Goal: Task Accomplishment & Management: Manage account settings

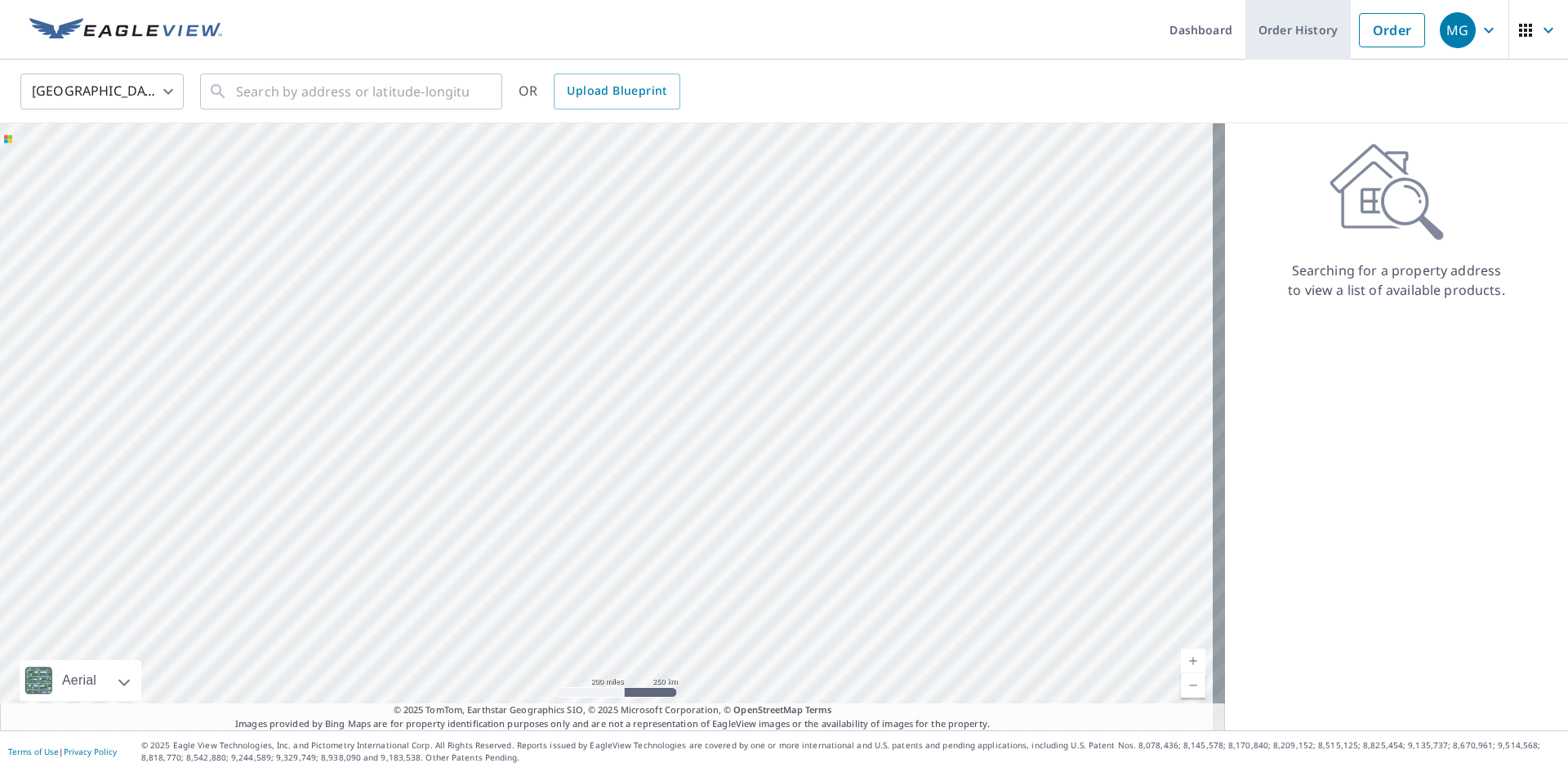
click at [1273, 28] on link "Order History" at bounding box center [1298, 30] width 105 height 60
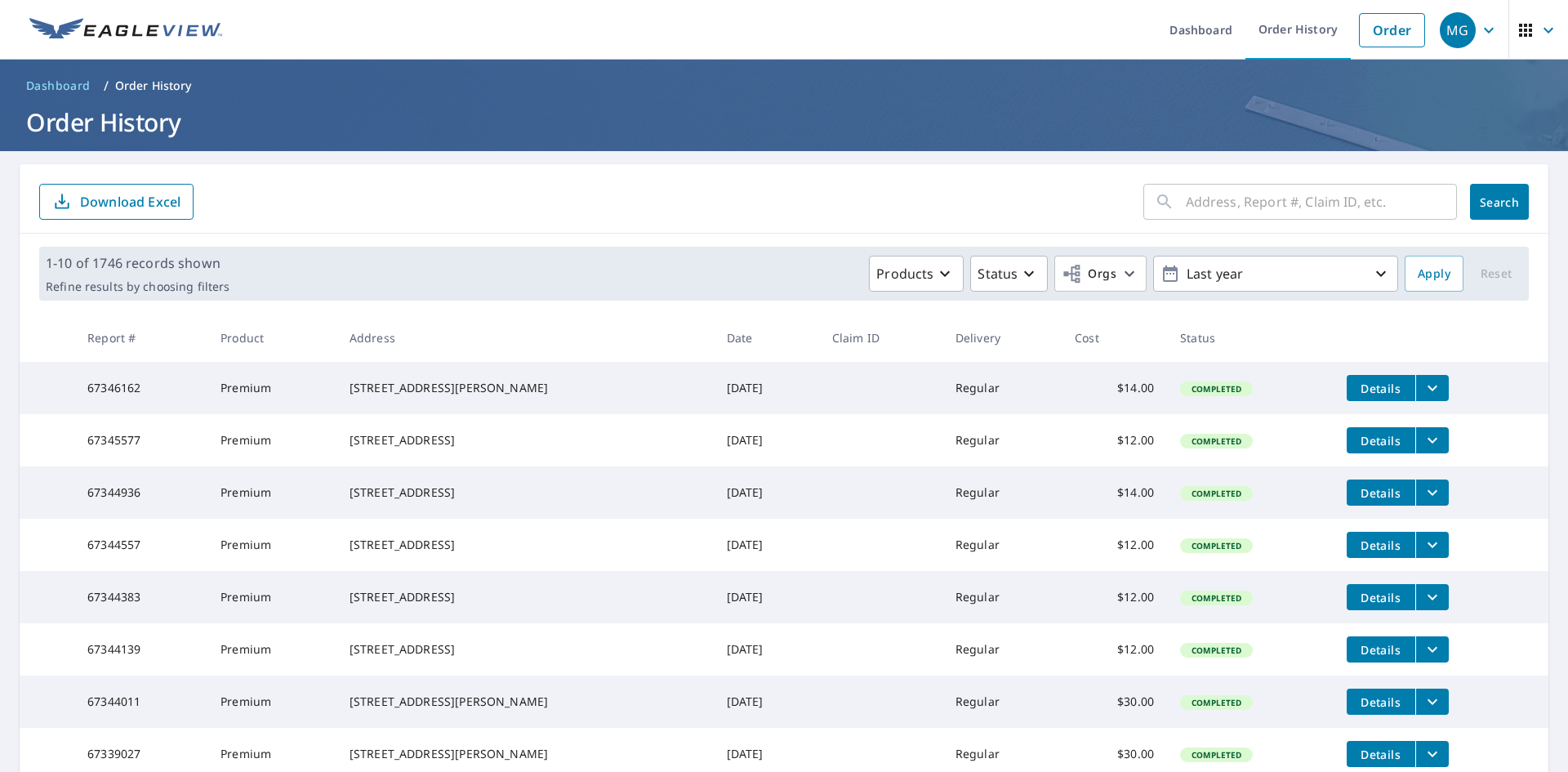
click at [1228, 202] on input "text" at bounding box center [1321, 202] width 271 height 46
type input "1280 19"
click button "Search" at bounding box center [1498, 202] width 59 height 36
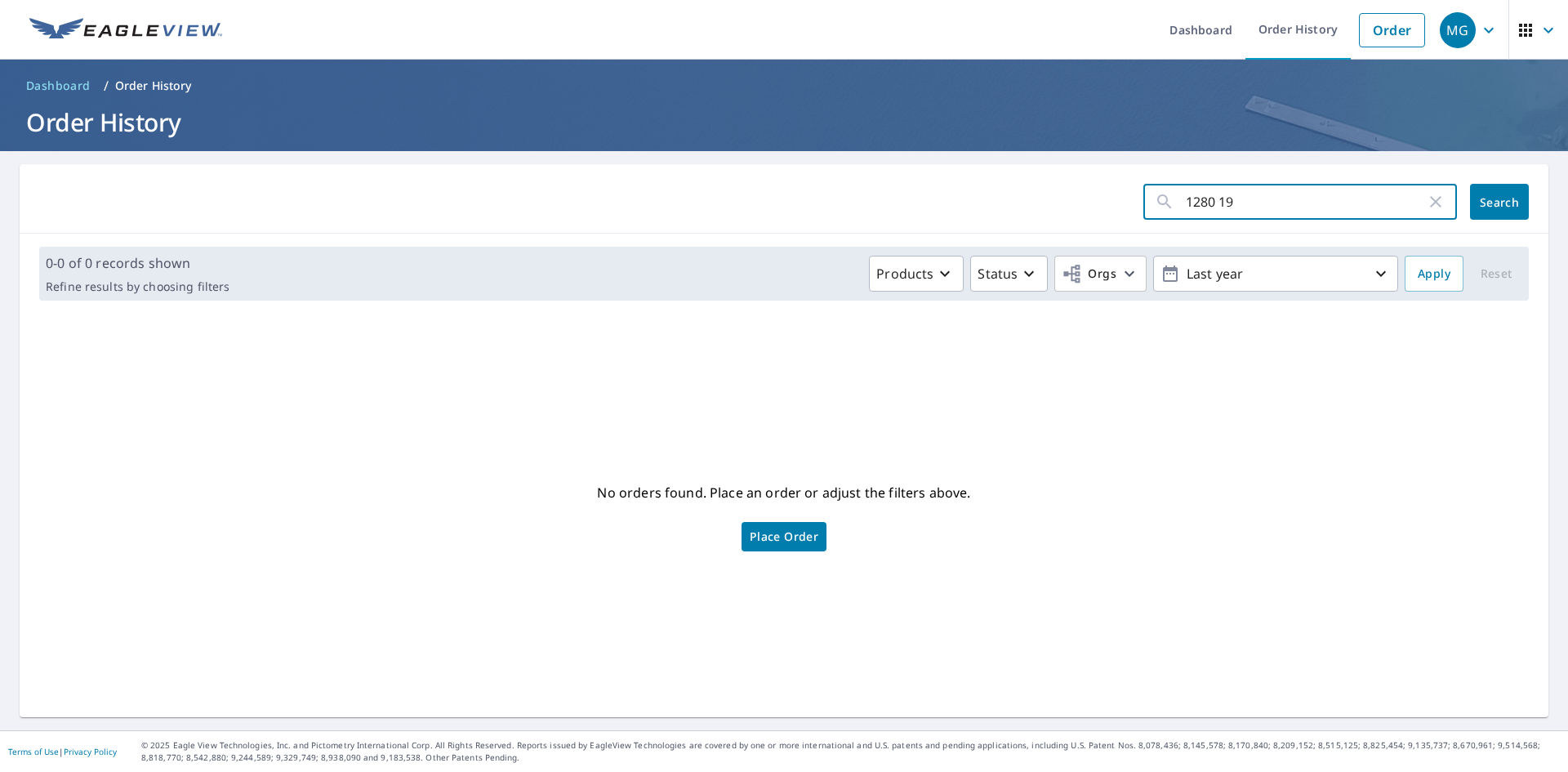
drag, startPoint x: 1246, startPoint y: 199, endPoint x: 1117, endPoint y: 209, distance: 129.4
click at [1117, 209] on form "1280 19 ​ Search" at bounding box center [784, 202] width 1490 height 36
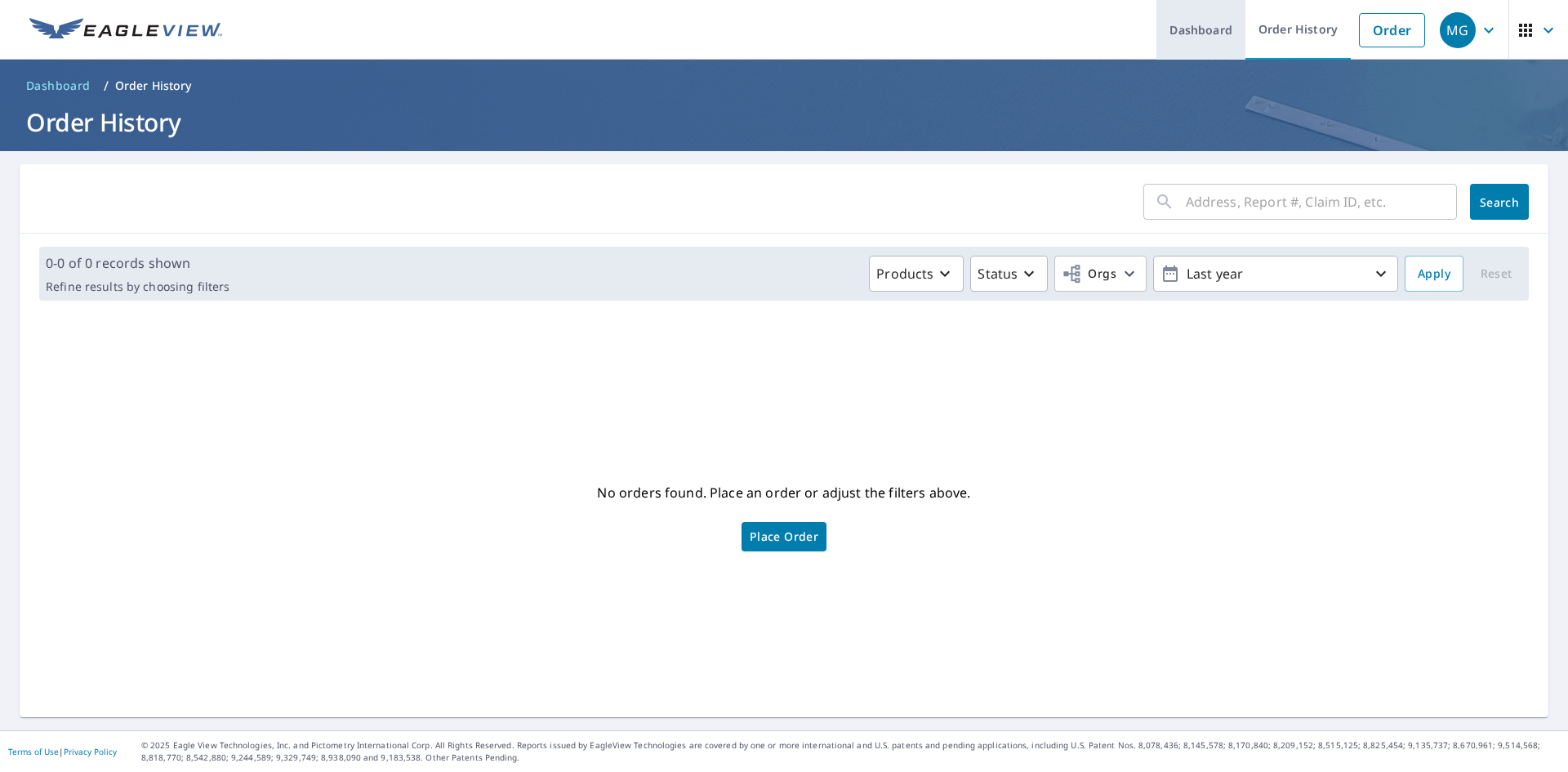
click at [1183, 33] on link "Dashboard" at bounding box center [1200, 30] width 89 height 60
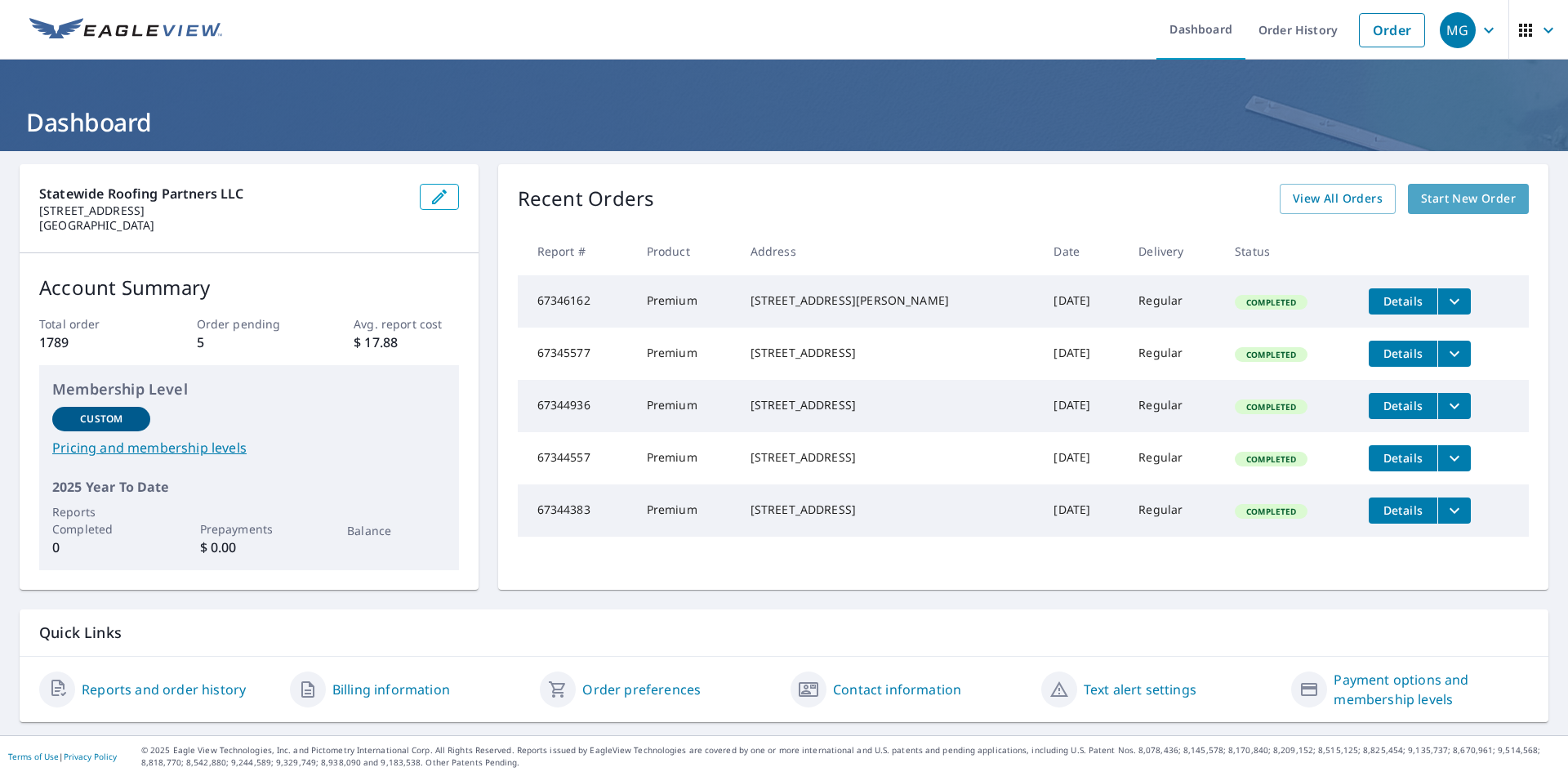
click at [1486, 203] on span "Start New Order" at bounding box center [1468, 199] width 94 height 20
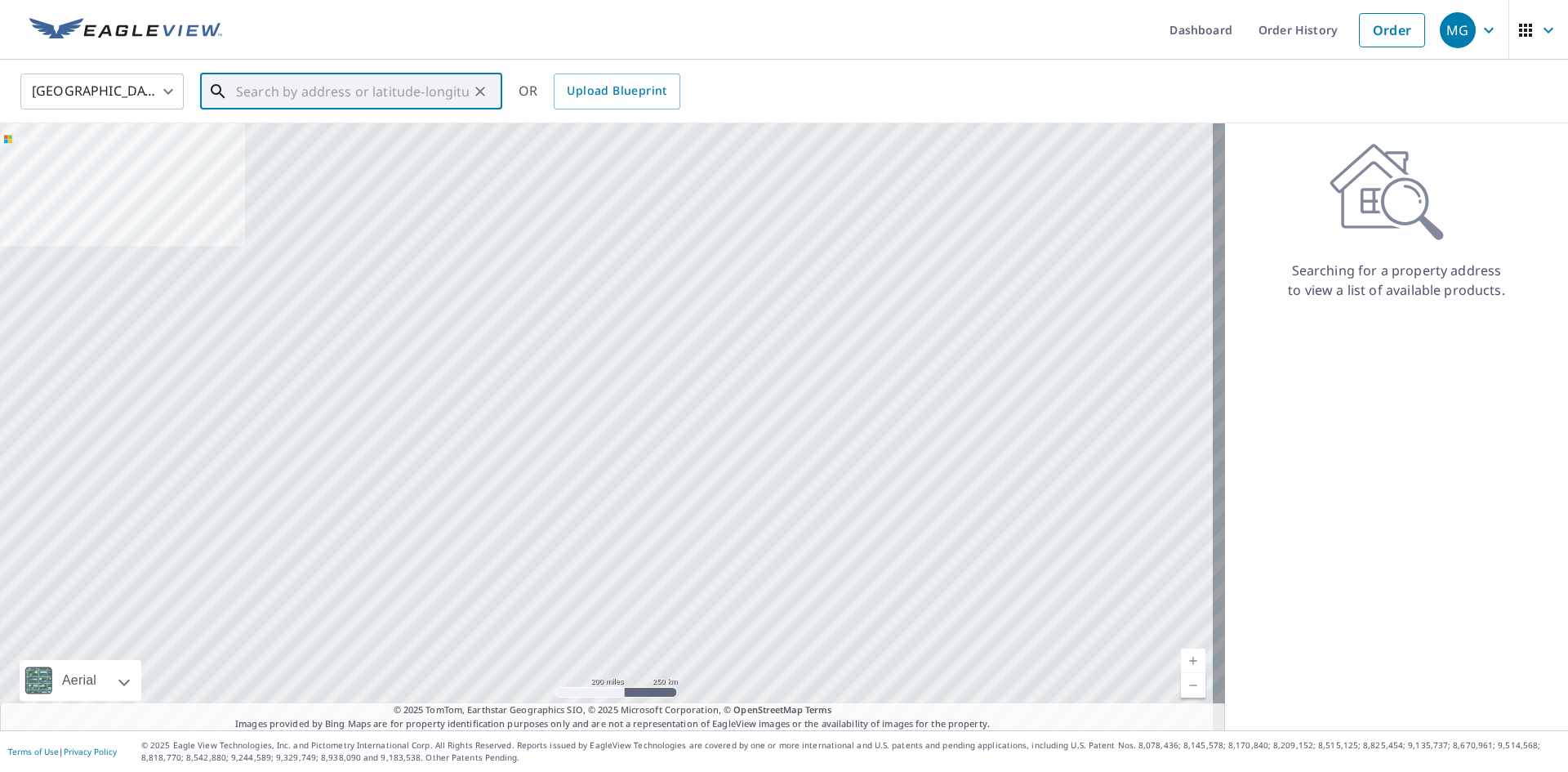
click at [324, 95] on input "text" at bounding box center [352, 92] width 233 height 46
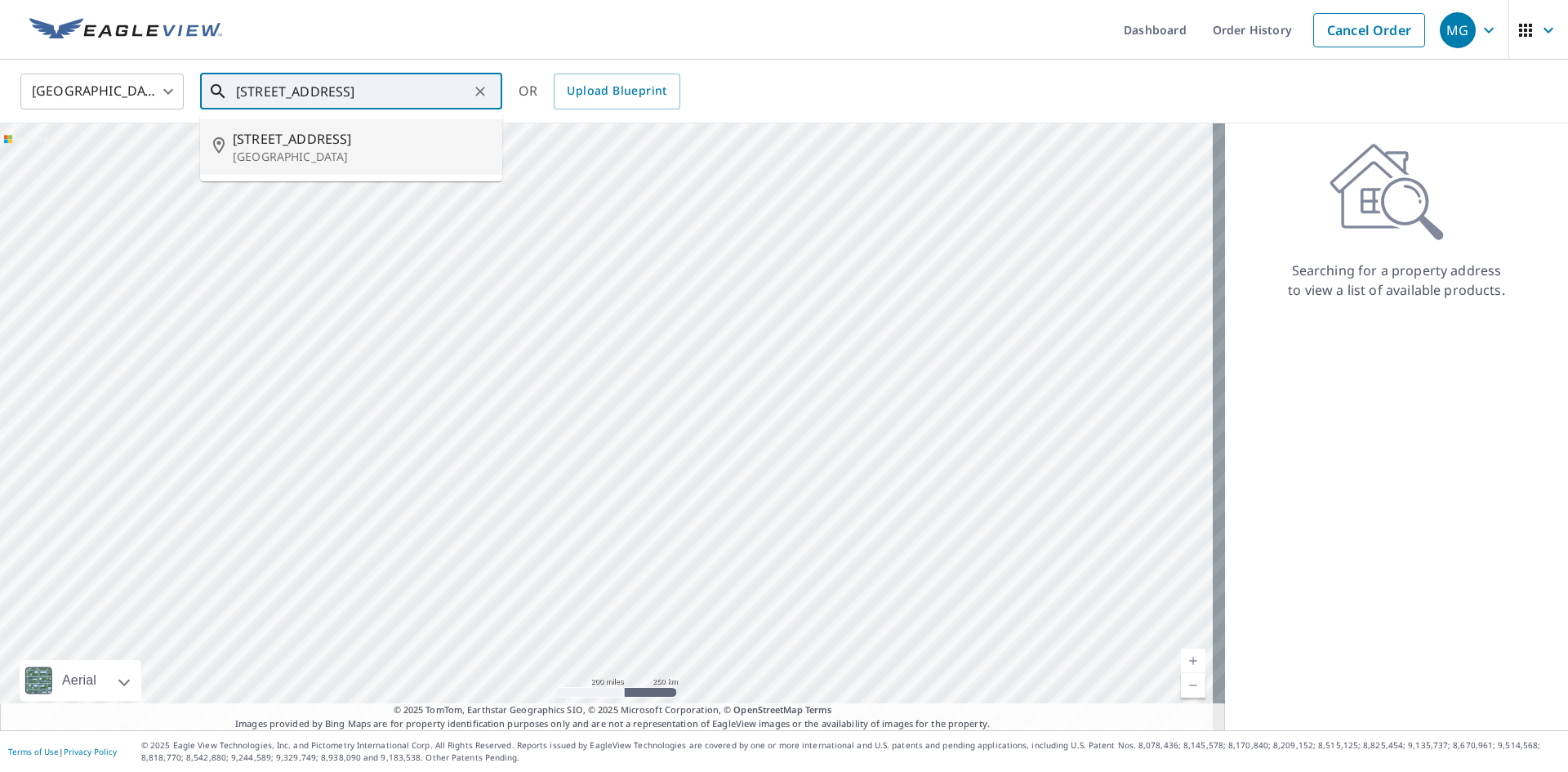
click at [256, 157] on p "[GEOGRAPHIC_DATA]" at bounding box center [361, 157] width 256 height 16
type input "[STREET_ADDRESS]"
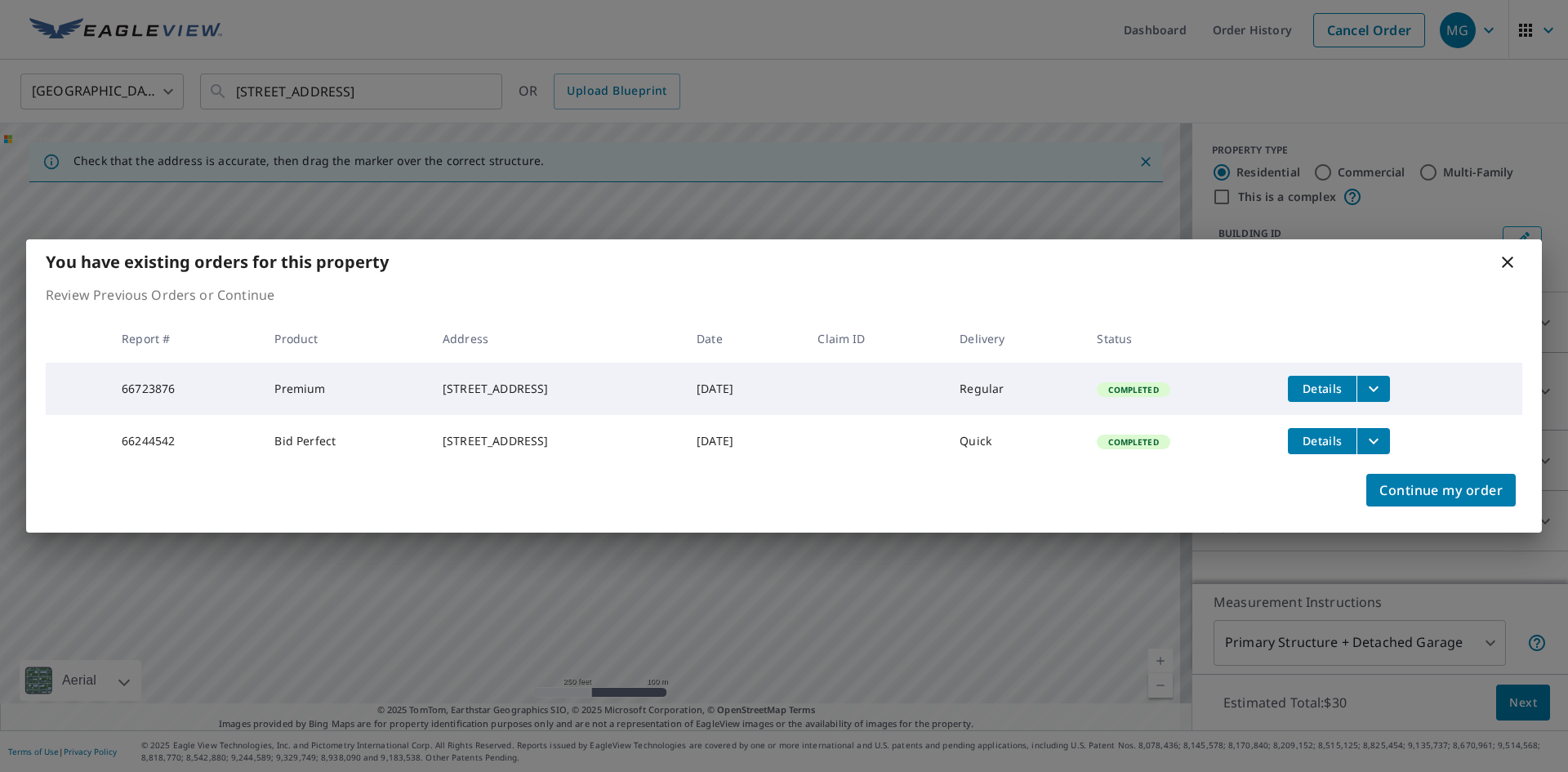
click at [1313, 381] on span "Details" at bounding box center [1322, 388] width 49 height 15
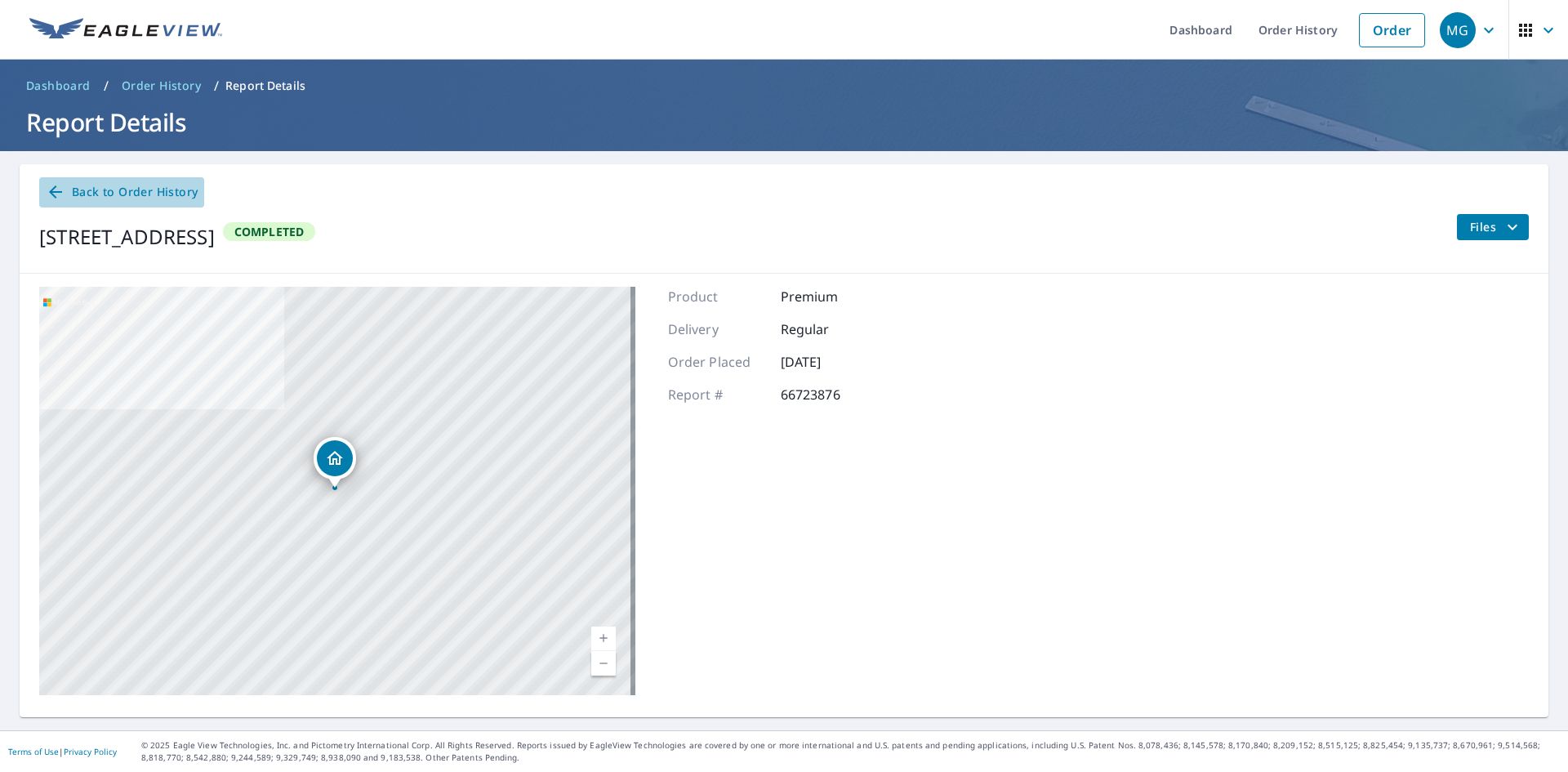
click at [58, 192] on icon at bounding box center [55, 192] width 20 height 20
click at [1506, 229] on icon "filesDropdownBtn-66723876" at bounding box center [1512, 226] width 20 height 20
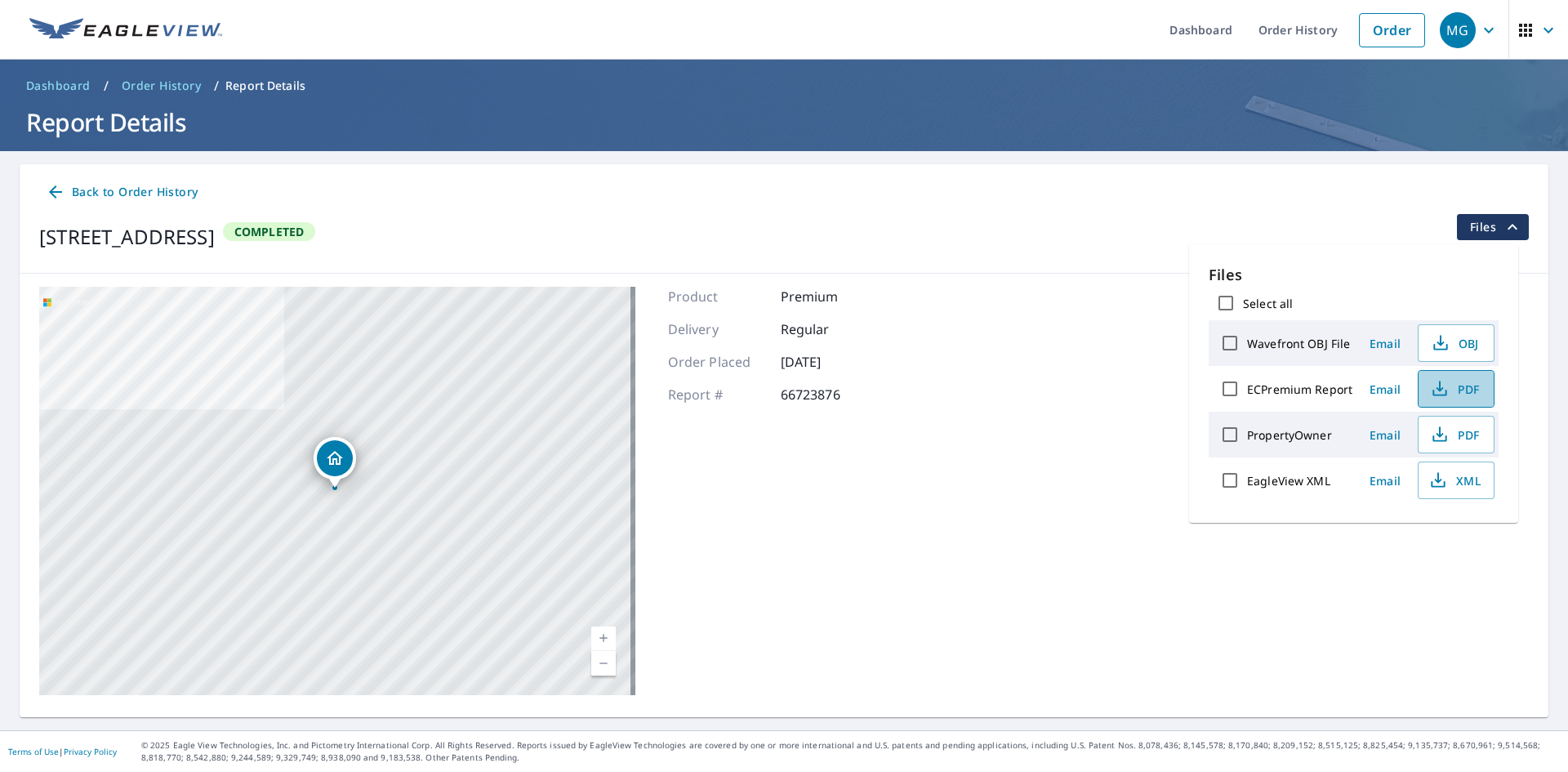
click at [1442, 385] on icon "button" at bounding box center [1439, 388] width 20 height 20
click at [1477, 392] on span "PDF" at bounding box center [1454, 388] width 52 height 20
